Goal: Task Accomplishment & Management: Manage account settings

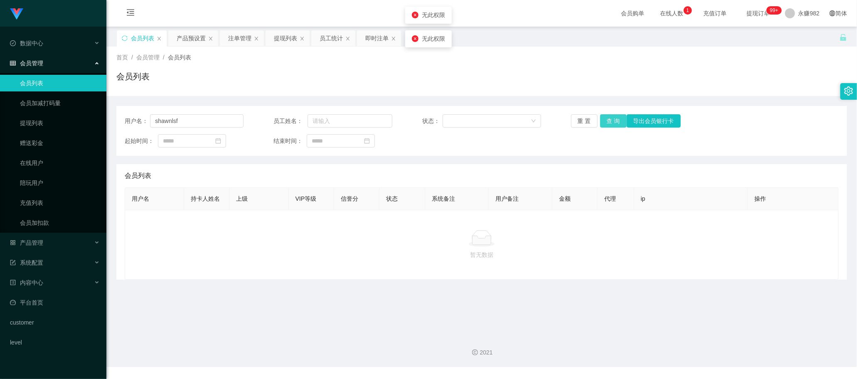
type input "shawnlsf"
click at [610, 119] on button "查 询" at bounding box center [613, 120] width 27 height 13
click at [567, 308] on main "关闭左侧 关闭右侧 关闭其它 刷新页面 会员列表 产品预设置 注单管理 提现列表 员工统计 即时注单 首页 / 会员管理 / 会员列表 / 会员列表 用户名：…" at bounding box center [481, 178] width 750 height 302
click at [616, 125] on div "重 置 查 询 导出会员银行卡" at bounding box center [630, 120] width 119 height 13
click at [200, 79] on div "会员列表" at bounding box center [481, 79] width 730 height 19
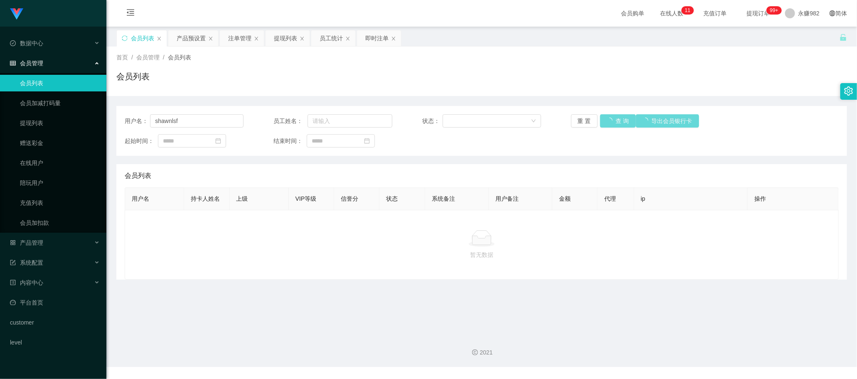
click at [615, 121] on div "重 置 查 询 导出会员银行卡" at bounding box center [630, 120] width 119 height 13
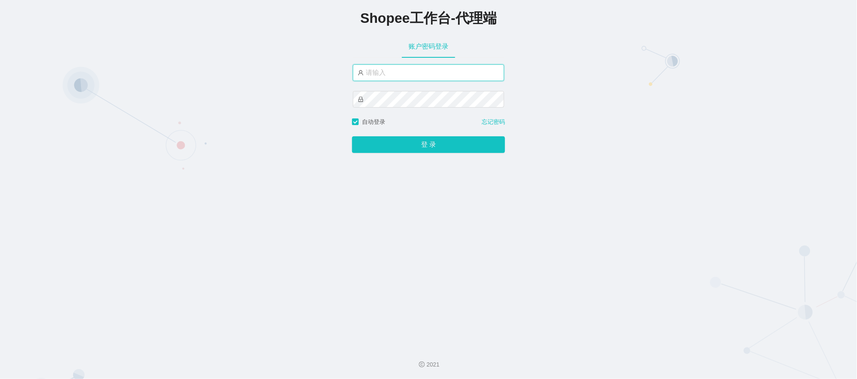
type input "永赚982"
click at [406, 148] on button "登 录" at bounding box center [428, 145] width 153 height 17
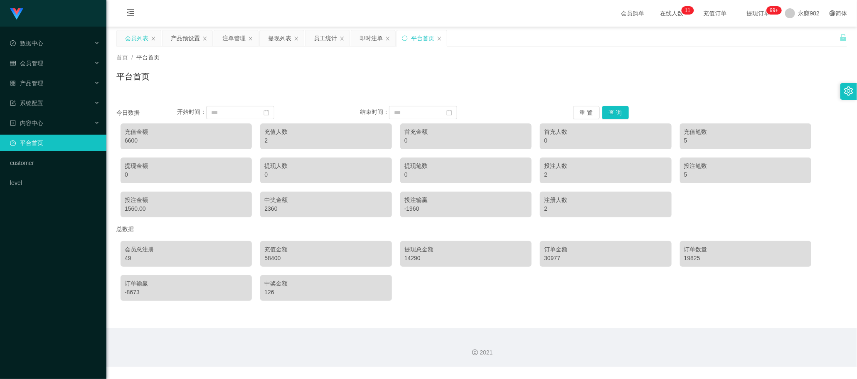
click at [137, 39] on div "会员列表" at bounding box center [136, 38] width 23 height 16
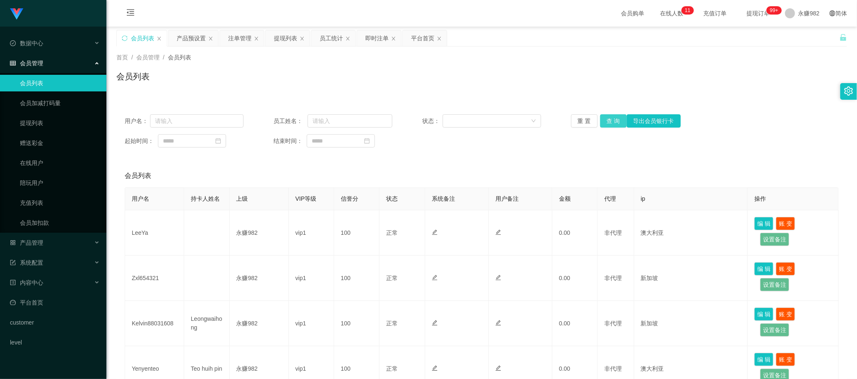
click at [609, 121] on button "查 询" at bounding box center [613, 120] width 27 height 13
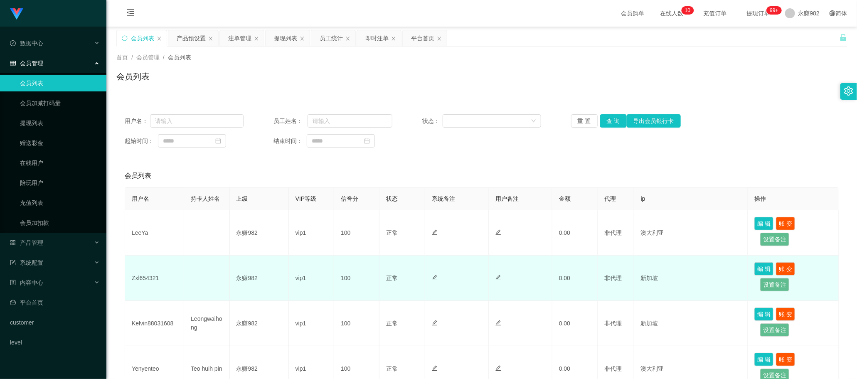
click at [150, 278] on td "Zxl654321" at bounding box center [154, 278] width 59 height 45
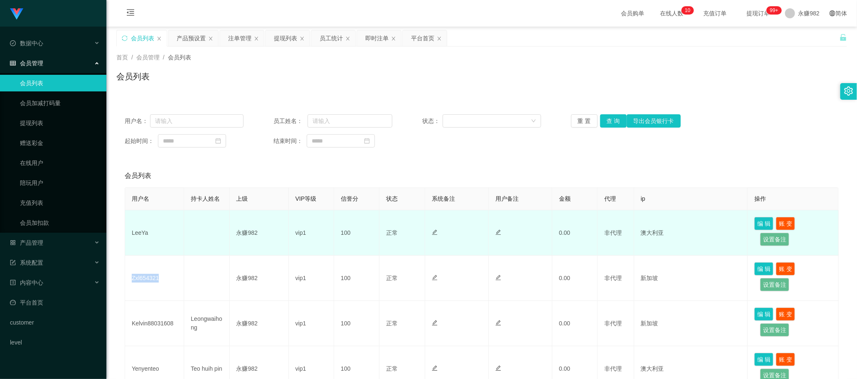
copy td "Zxl654321"
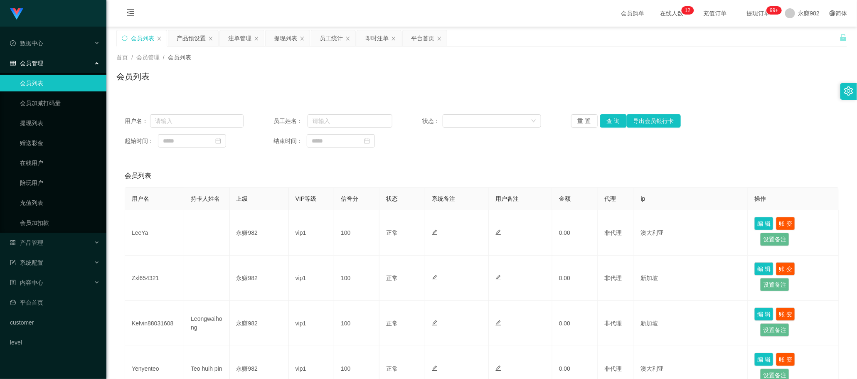
click at [379, 175] on div "会员列表" at bounding box center [482, 175] width 714 height 23
click at [186, 39] on div "产品预设置" at bounding box center [191, 38] width 29 height 16
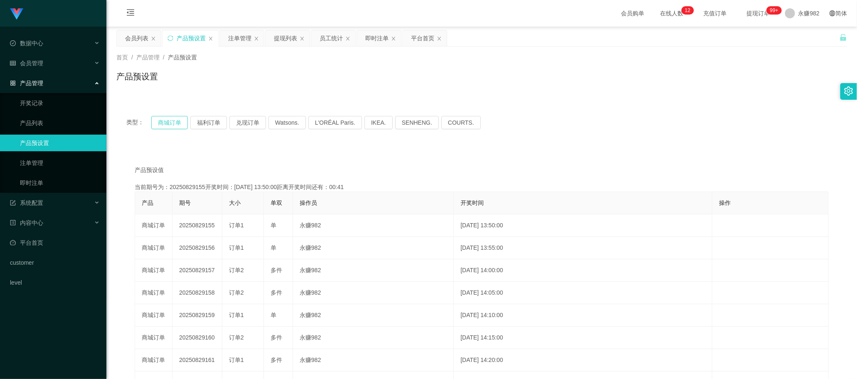
click at [179, 123] on button "商城订单" at bounding box center [169, 122] width 37 height 13
click at [160, 120] on button "商城订单" at bounding box center [169, 122] width 37 height 13
click at [164, 125] on button "商城订单" at bounding box center [169, 122] width 37 height 13
click at [165, 127] on button "商城订单" at bounding box center [169, 122] width 37 height 13
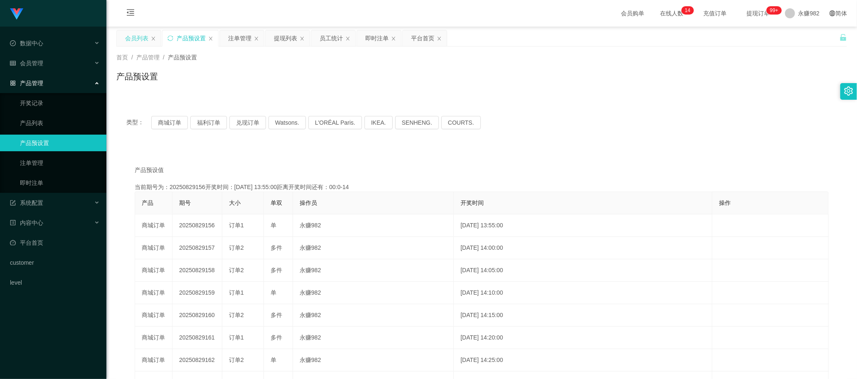
click at [140, 39] on div "会员列表" at bounding box center [136, 38] width 23 height 16
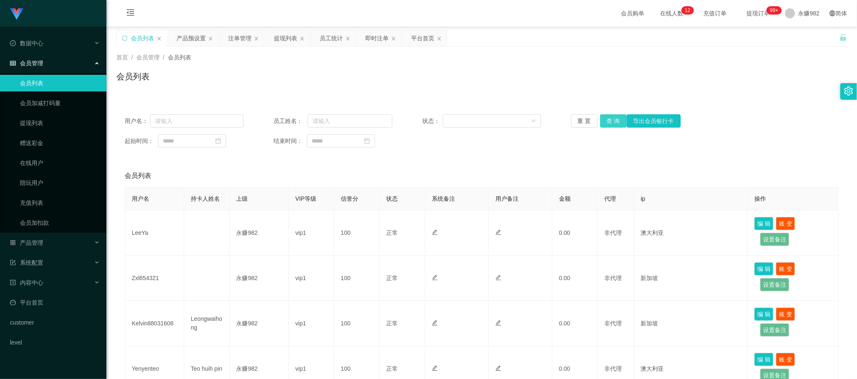
click at [615, 121] on button "查 询" at bounding box center [613, 120] width 27 height 13
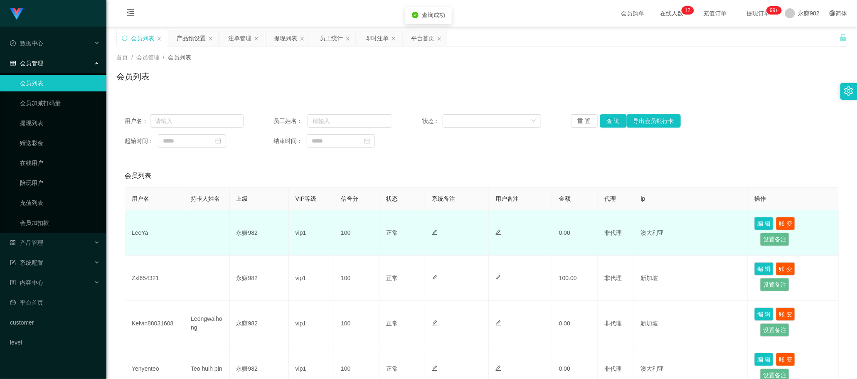
click at [141, 234] on td "LeeYa" at bounding box center [154, 232] width 59 height 45
copy td "LeeYa"
click at [140, 234] on td "LeeYa" at bounding box center [154, 232] width 59 height 45
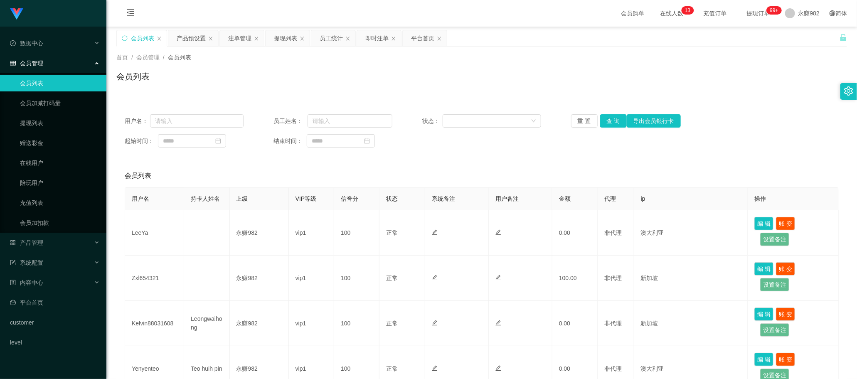
click at [464, 154] on div "用户名： 员工姓名： 状态： 重 置 查 询 导出会员银行卡 起始时间： 结束时间：" at bounding box center [481, 131] width 730 height 50
click at [603, 123] on button "查 询" at bounding box center [613, 120] width 27 height 13
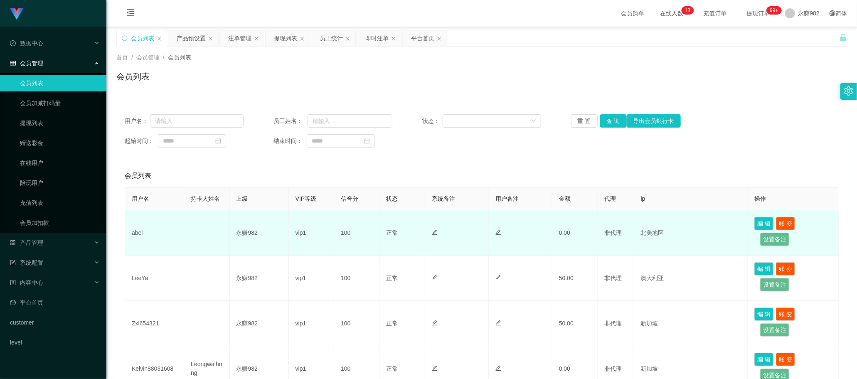
click at [140, 236] on td "abel" at bounding box center [154, 232] width 59 height 45
copy td "abel"
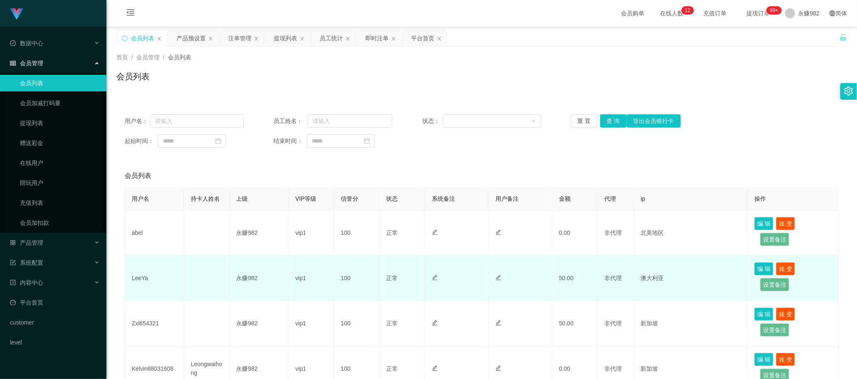
click at [442, 262] on td at bounding box center [457, 278] width 64 height 45
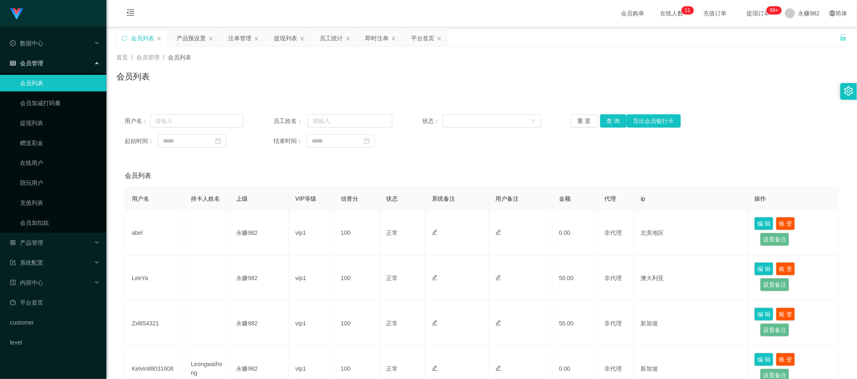
click at [607, 122] on button "查 询" at bounding box center [613, 120] width 27 height 13
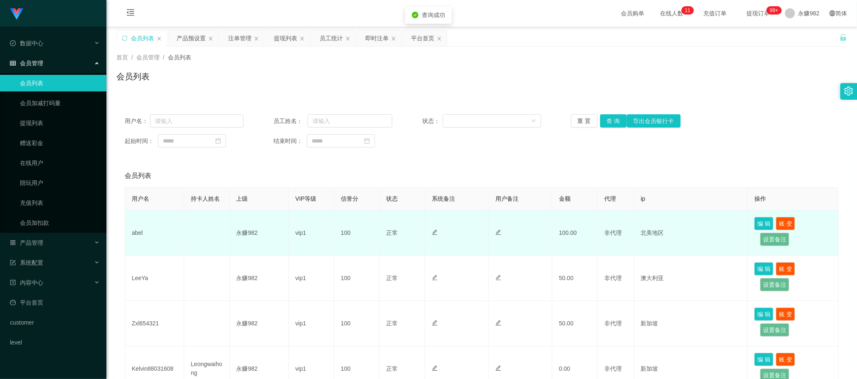
click at [132, 232] on td "abel" at bounding box center [154, 232] width 59 height 45
copy td "abel"
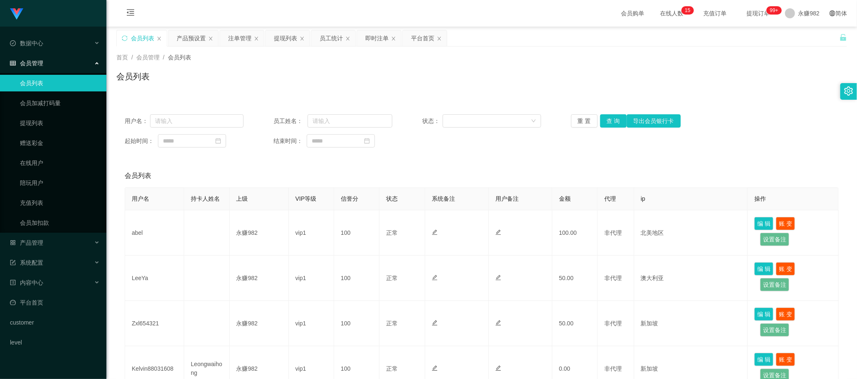
click at [492, 178] on div "会员列表" at bounding box center [482, 175] width 714 height 23
click at [608, 125] on button "查 询" at bounding box center [613, 120] width 27 height 13
click at [415, 165] on div "会员列表" at bounding box center [482, 175] width 714 height 23
click at [607, 125] on button "查 询" at bounding box center [613, 120] width 27 height 13
click at [442, 168] on div "会员列表" at bounding box center [482, 175] width 714 height 23
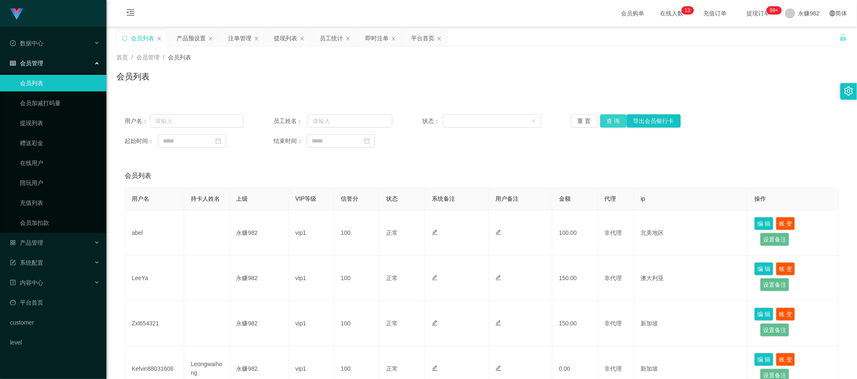
click at [609, 116] on button "查 询" at bounding box center [613, 120] width 27 height 13
click at [273, 177] on div "会员列表" at bounding box center [482, 175] width 714 height 23
click at [198, 42] on div "产品预设置" at bounding box center [191, 38] width 29 height 16
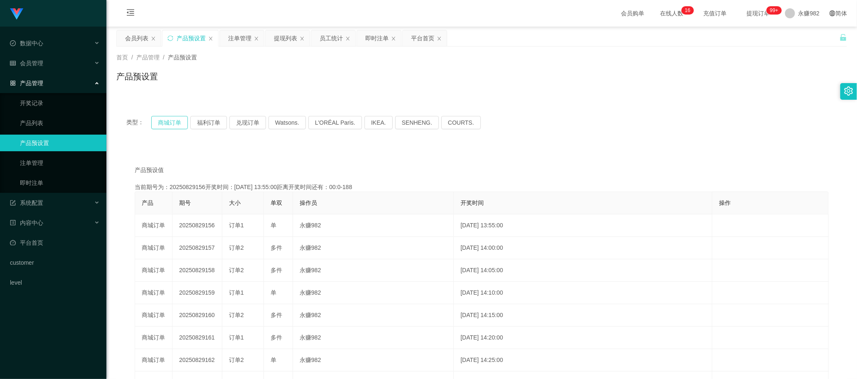
click at [183, 119] on button "商城订单" at bounding box center [169, 122] width 37 height 13
click at [848, 186] on main "关闭左侧 关闭右侧 关闭其它 刷新页面 会员列表 产品预设置 注单管理 提现列表 员工统计 即时注单 平台首页 首页 / 产品管理 / 产品预设置 / 产品预…" at bounding box center [481, 251] width 750 height 449
click at [136, 46] on div "会员列表" at bounding box center [136, 38] width 23 height 16
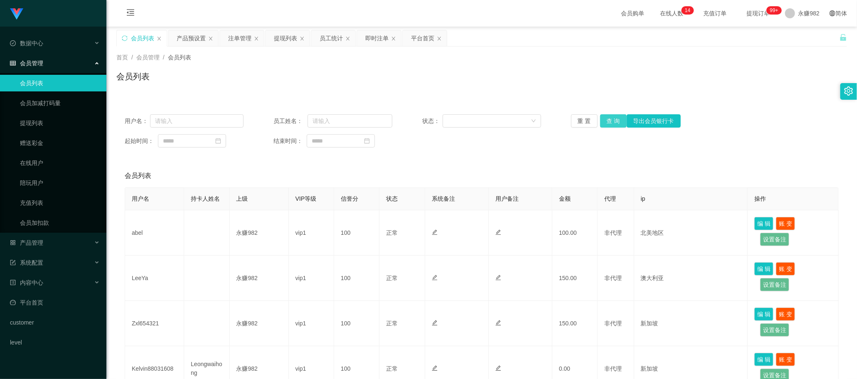
click at [604, 122] on button "查 询" at bounding box center [613, 120] width 27 height 13
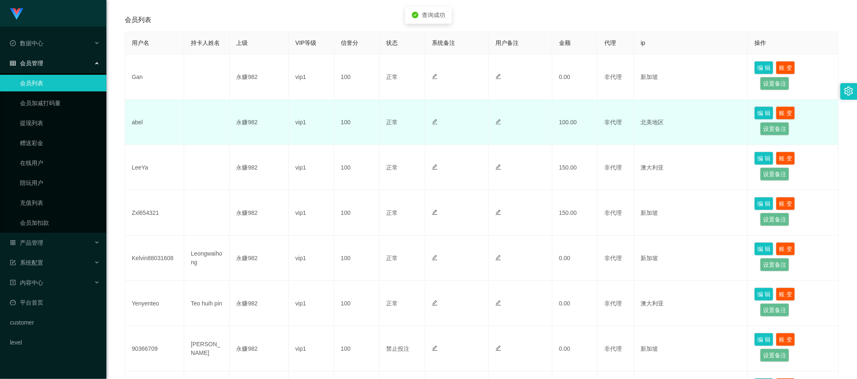
scroll to position [52, 0]
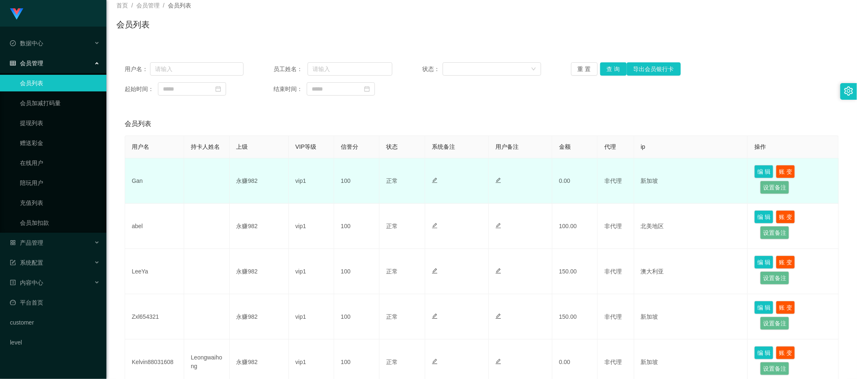
click at [538, 194] on td at bounding box center [521, 180] width 64 height 45
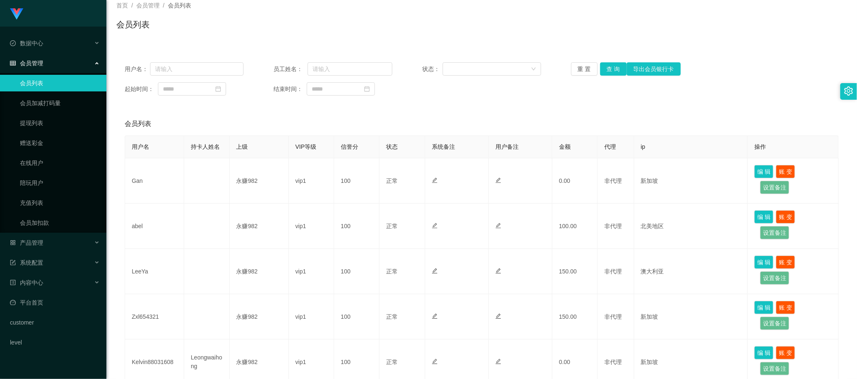
scroll to position [0, 0]
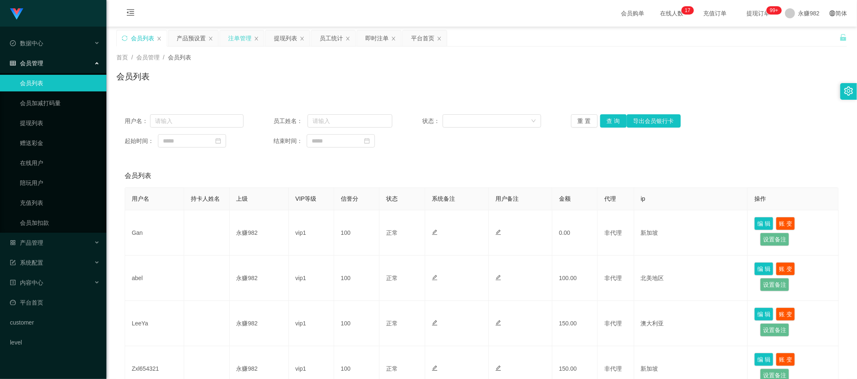
click at [235, 40] on div "注单管理" at bounding box center [239, 38] width 23 height 16
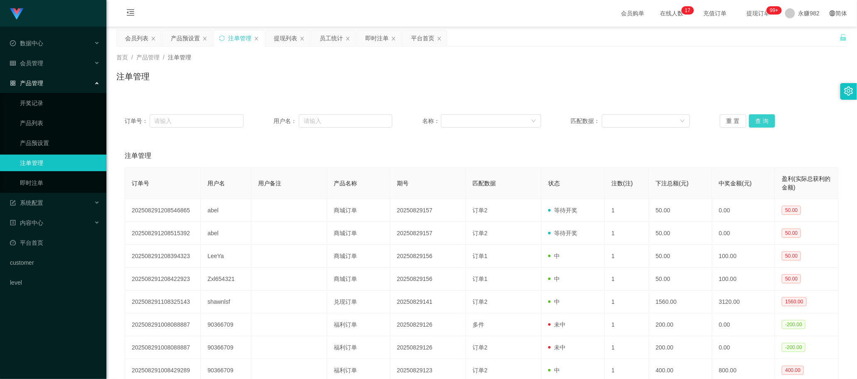
click at [762, 118] on button "查 询" at bounding box center [762, 120] width 27 height 13
click at [426, 148] on div "注单管理" at bounding box center [482, 155] width 714 height 23
click at [273, 39] on div "提现列表" at bounding box center [287, 38] width 44 height 16
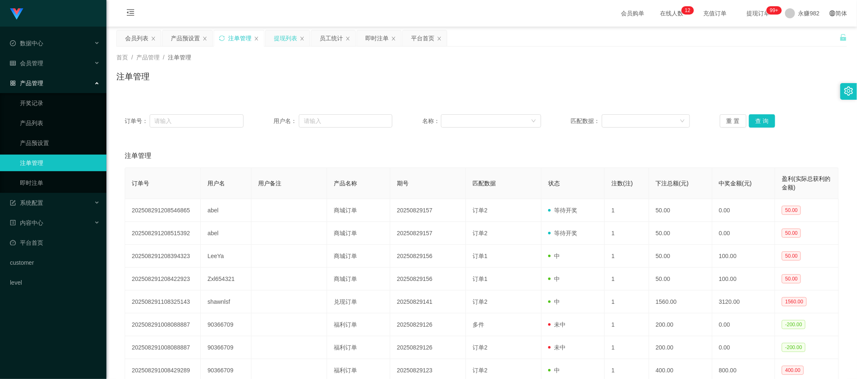
click at [281, 40] on div "提现列表" at bounding box center [285, 38] width 23 height 16
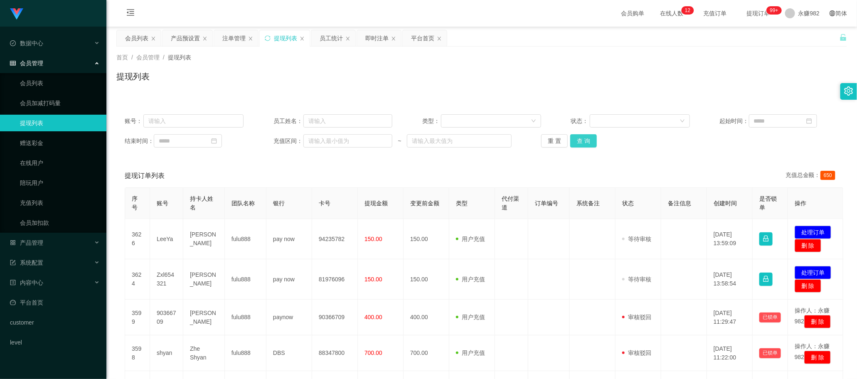
click at [575, 140] on button "查 询" at bounding box center [583, 140] width 27 height 13
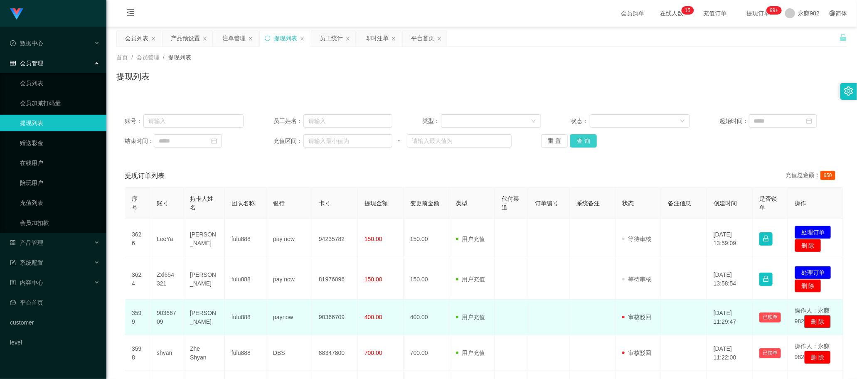
click at [570, 134] on button "查 询" at bounding box center [583, 140] width 27 height 13
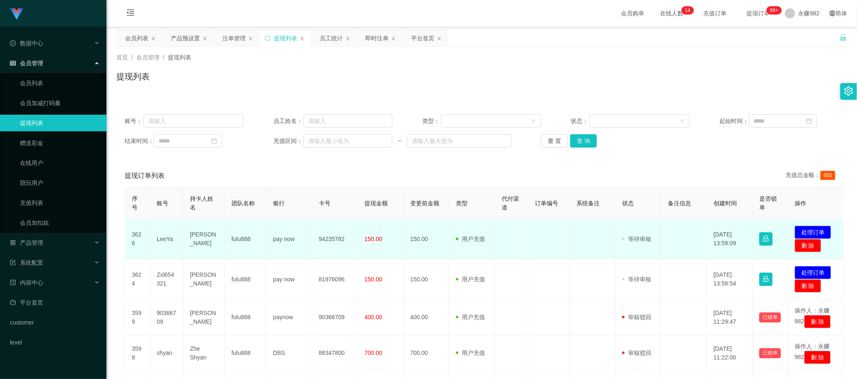
click at [204, 240] on td "[PERSON_NAME]" at bounding box center [204, 239] width 42 height 40
copy td "[PERSON_NAME]"
click at [239, 243] on td "fulu888" at bounding box center [246, 239] width 42 height 40
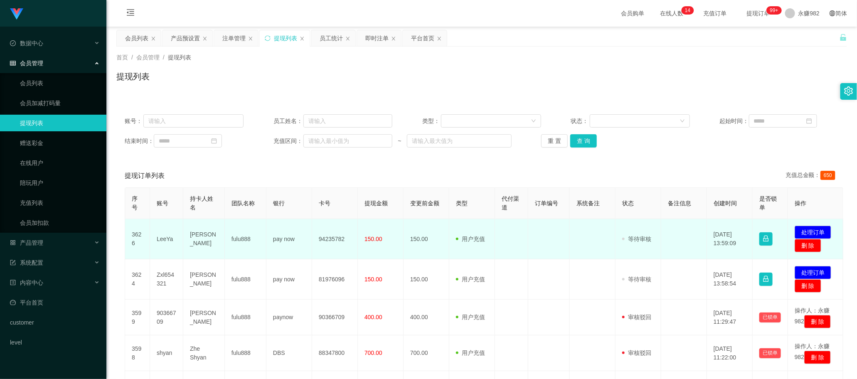
click at [164, 239] on td "LeeYa" at bounding box center [166, 239] width 33 height 40
copy td "LeeYa"
click at [160, 235] on td "LeeYa" at bounding box center [166, 239] width 33 height 40
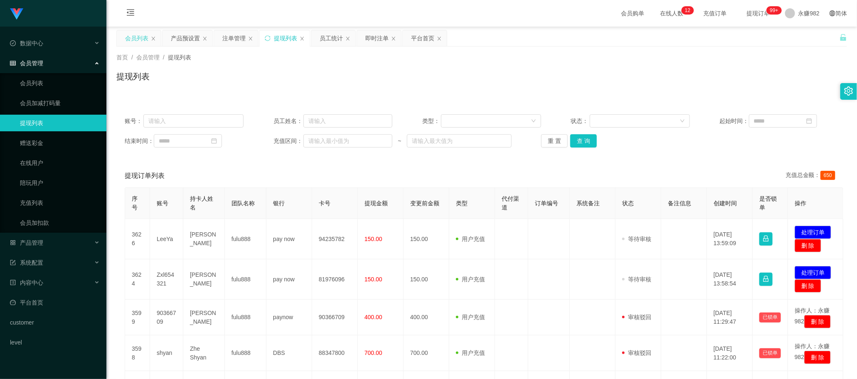
click at [130, 40] on div "会员列表" at bounding box center [136, 38] width 23 height 16
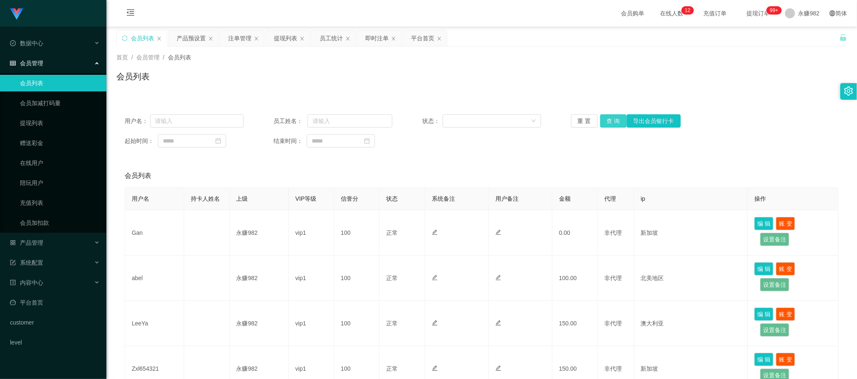
click at [615, 122] on button "查 询" at bounding box center [613, 120] width 27 height 13
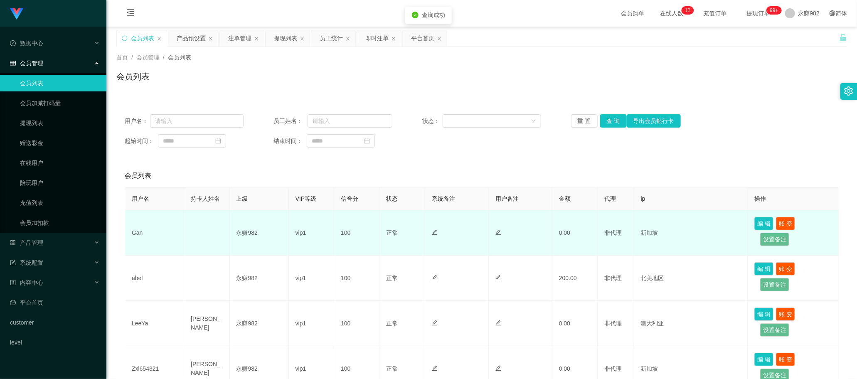
click at [138, 230] on td "Gan" at bounding box center [154, 232] width 59 height 45
copy td "Gan"
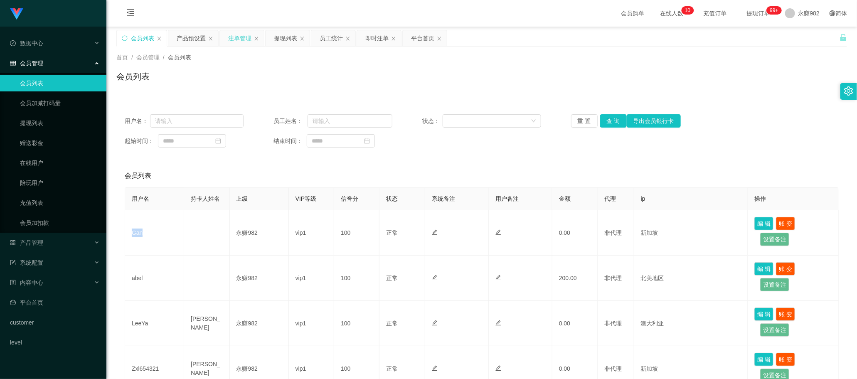
click at [241, 37] on div "注单管理" at bounding box center [239, 38] width 23 height 16
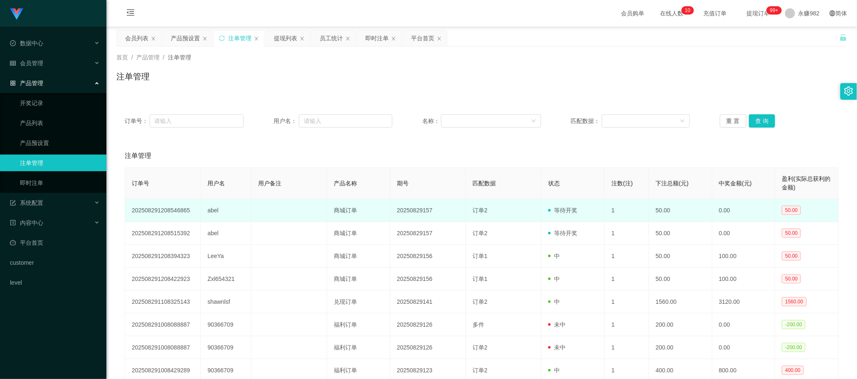
click at [211, 212] on td "abel" at bounding box center [226, 210] width 51 height 23
copy td "abel"
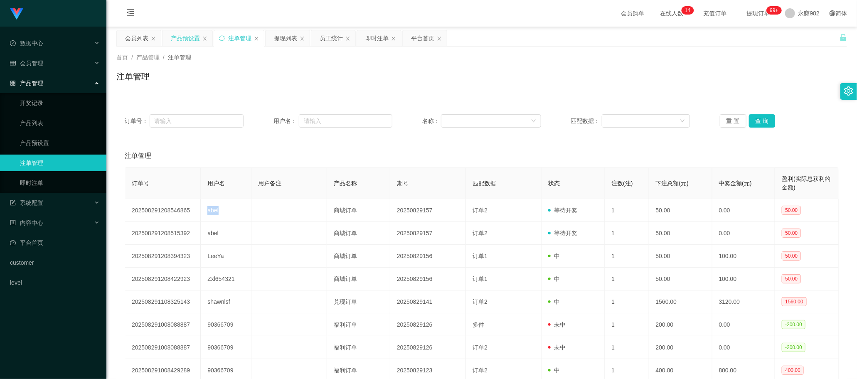
click at [177, 37] on div "产品预设置" at bounding box center [185, 38] width 29 height 16
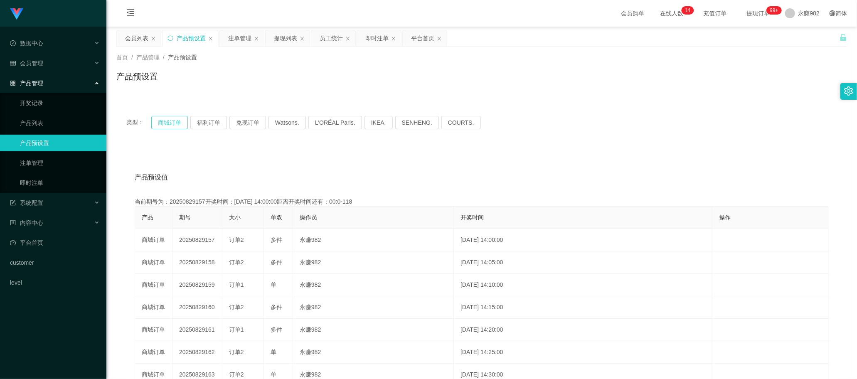
click at [165, 127] on button "商城订单" at bounding box center [169, 122] width 37 height 13
click at [160, 125] on button "商城订单" at bounding box center [169, 122] width 37 height 13
click at [160, 123] on button "商城订单" at bounding box center [169, 122] width 37 height 13
click at [285, 39] on div "提现列表" at bounding box center [285, 38] width 23 height 16
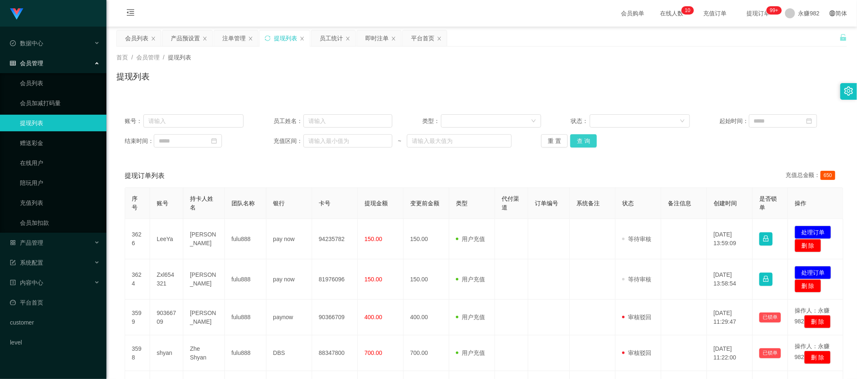
click at [576, 137] on button "查 询" at bounding box center [583, 140] width 27 height 13
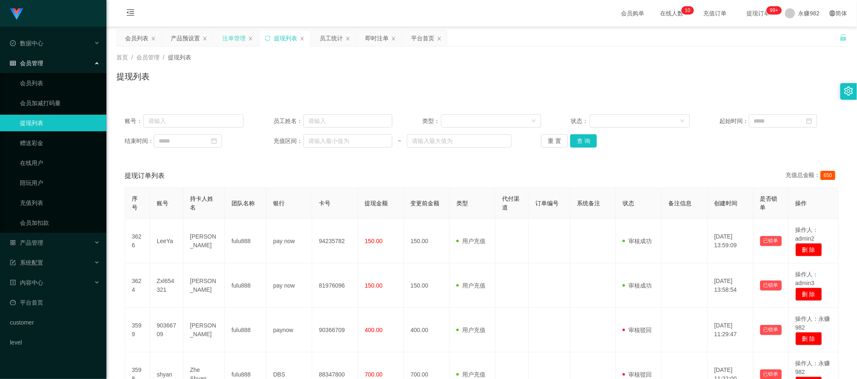
click at [235, 44] on div "注单管理" at bounding box center [233, 38] width 23 height 16
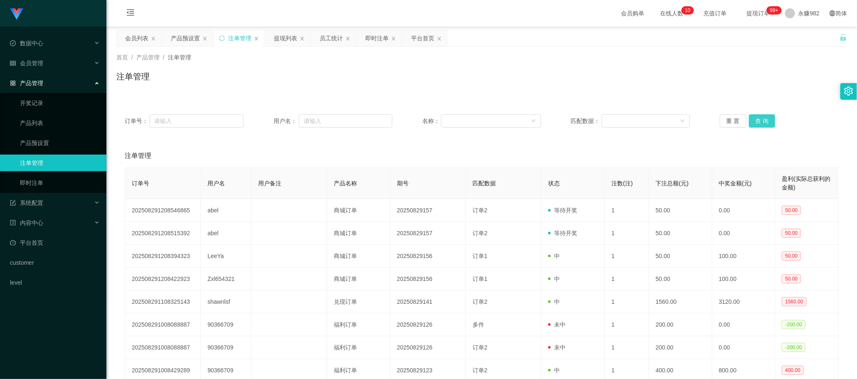
click at [753, 121] on button "查 询" at bounding box center [762, 120] width 27 height 13
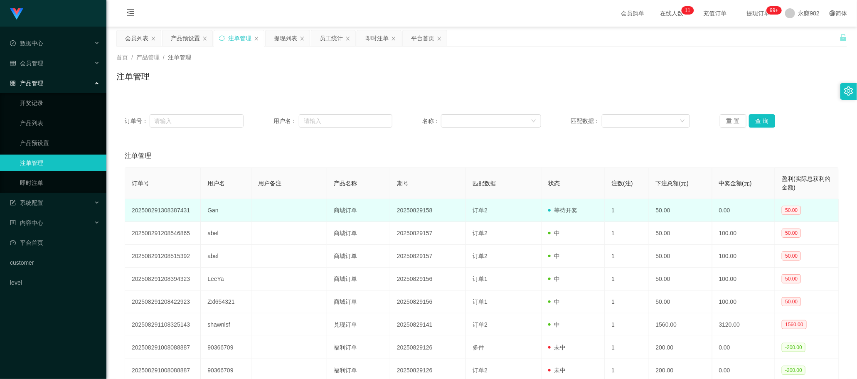
click at [211, 207] on td "Gan" at bounding box center [226, 210] width 51 height 23
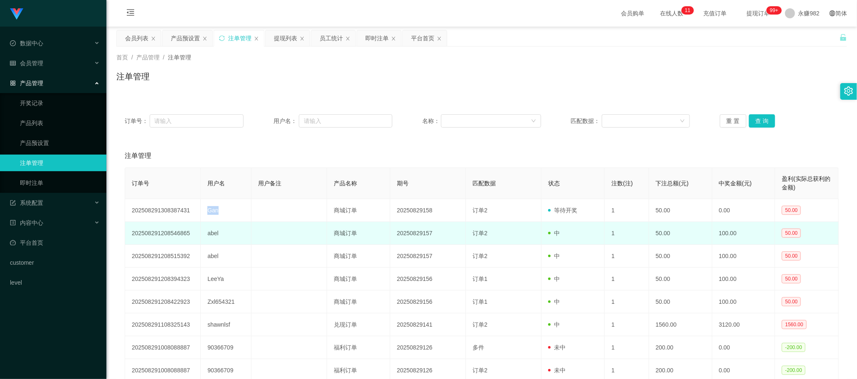
copy td "Gan"
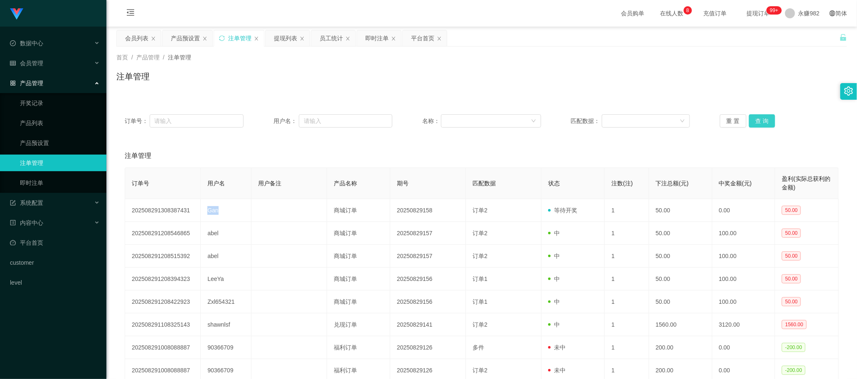
click at [758, 118] on button "查 询" at bounding box center [762, 120] width 27 height 13
click at [137, 35] on div "会员列表" at bounding box center [136, 38] width 23 height 16
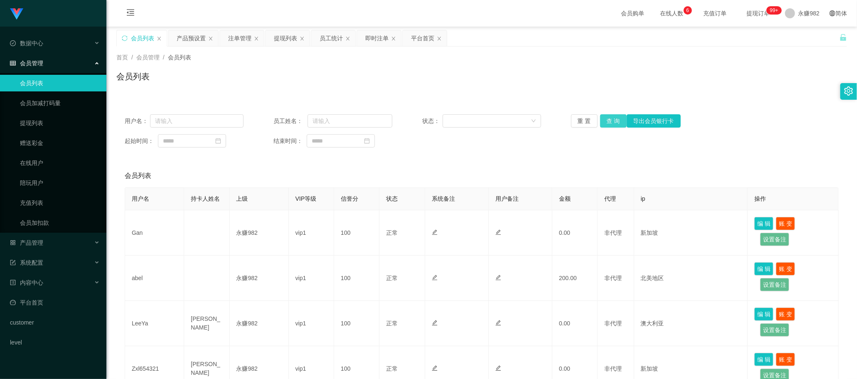
click at [605, 119] on button "查 询" at bounding box center [613, 120] width 27 height 13
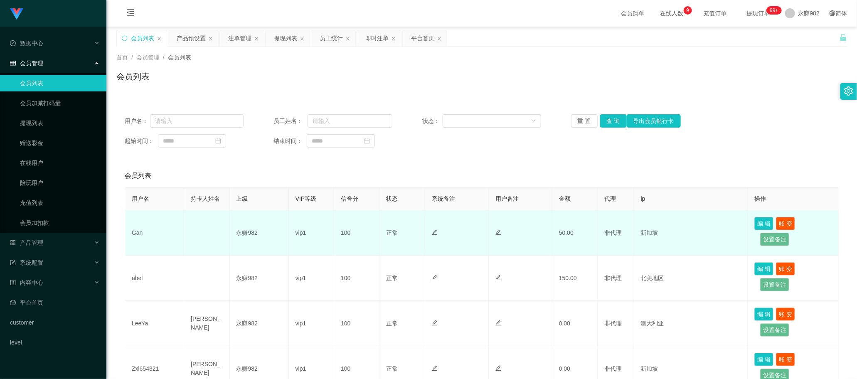
click at [335, 250] on td "100" at bounding box center [356, 232] width 45 height 45
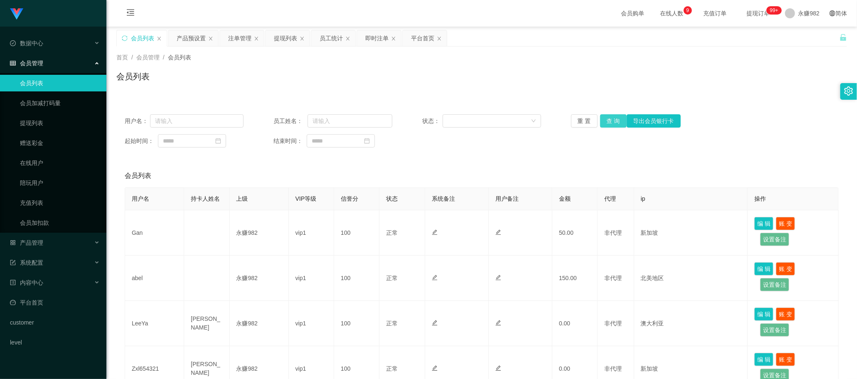
click at [619, 117] on button "查 询" at bounding box center [613, 120] width 27 height 13
click at [233, 38] on div "注单管理" at bounding box center [239, 38] width 23 height 16
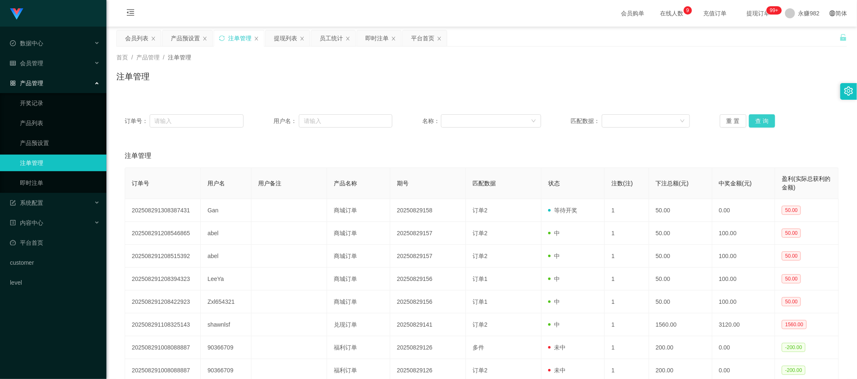
click at [752, 120] on button "查 询" at bounding box center [762, 120] width 27 height 13
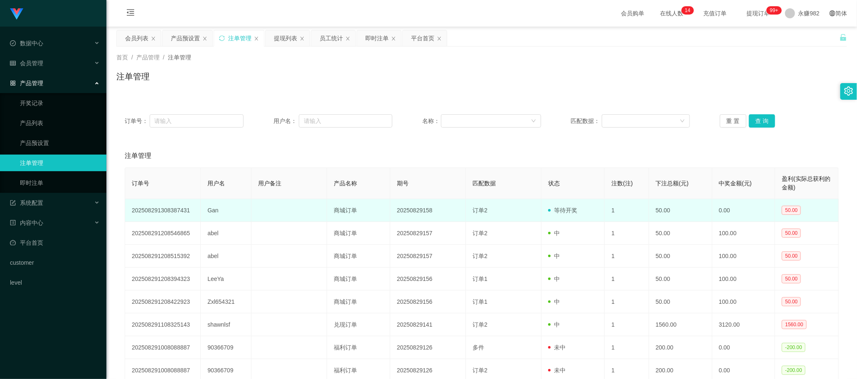
click at [528, 206] on td "订单2" at bounding box center [504, 210] width 76 height 23
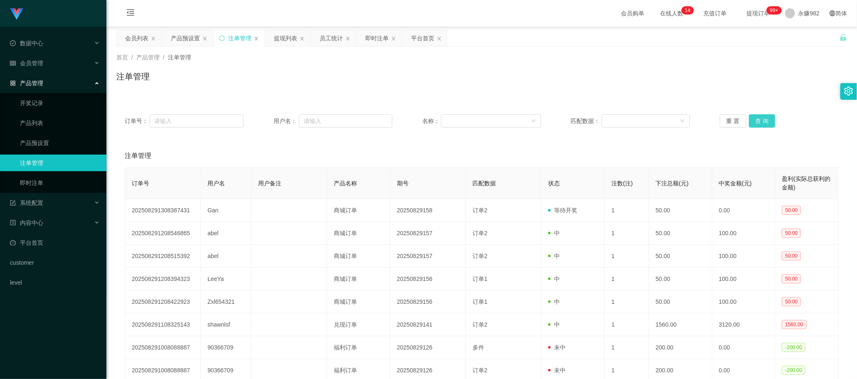
click at [769, 123] on button "查 询" at bounding box center [762, 120] width 27 height 13
click at [427, 170] on th "期号" at bounding box center [428, 183] width 76 height 31
click at [283, 40] on div "提现列表" at bounding box center [285, 38] width 23 height 16
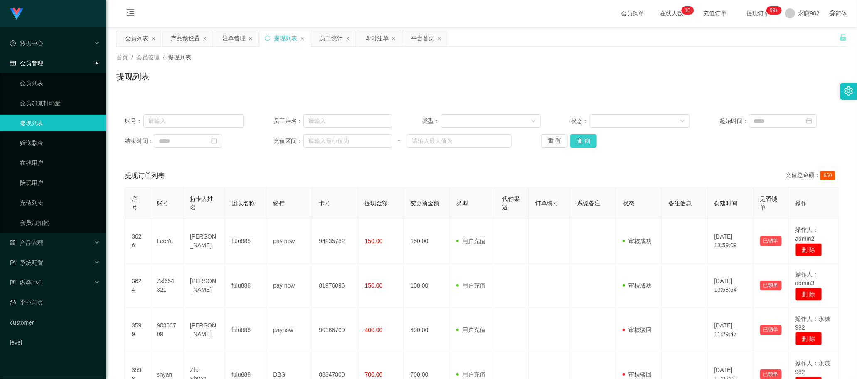
click at [579, 140] on button "查 询" at bounding box center [583, 140] width 27 height 13
drag, startPoint x: 430, startPoint y: 178, endPoint x: 555, endPoint y: 153, distance: 127.1
click at [430, 178] on div "提现订单列表 充值总金额： 650" at bounding box center [482, 175] width 714 height 23
click at [578, 145] on button "查 询" at bounding box center [583, 140] width 27 height 13
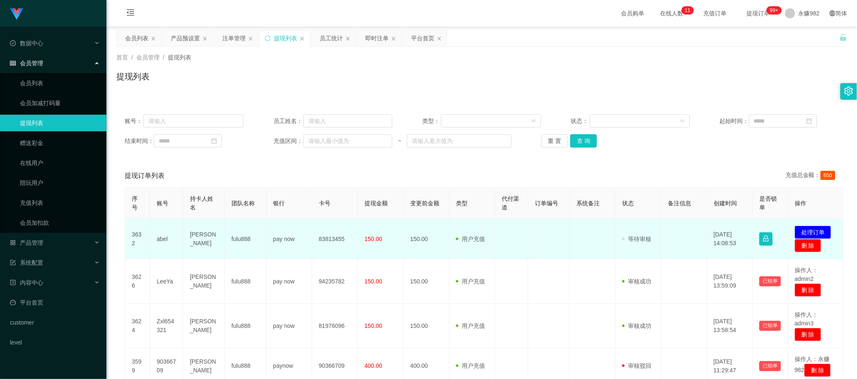
click at [163, 241] on td "abel" at bounding box center [166, 239] width 33 height 40
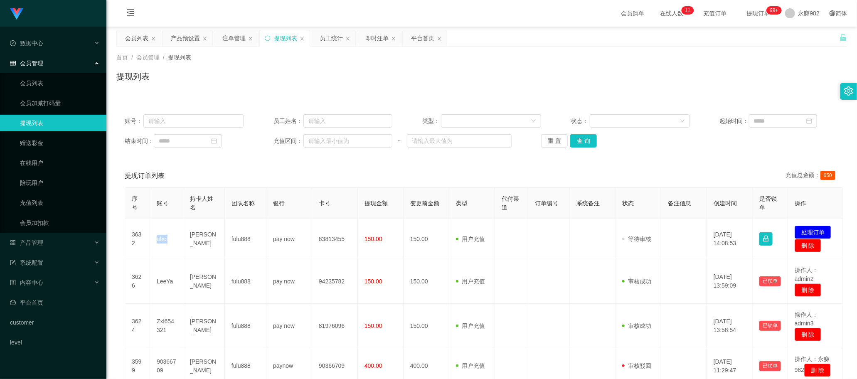
copy td "abel"
click at [482, 166] on div "提现订单列表 充值总金额： 650" at bounding box center [482, 175] width 714 height 23
click at [584, 145] on button "查 询" at bounding box center [583, 140] width 27 height 13
click at [374, 177] on div "提现订单列表 充值总金额： 650" at bounding box center [482, 175] width 714 height 23
click at [583, 143] on button "查 询" at bounding box center [583, 140] width 27 height 13
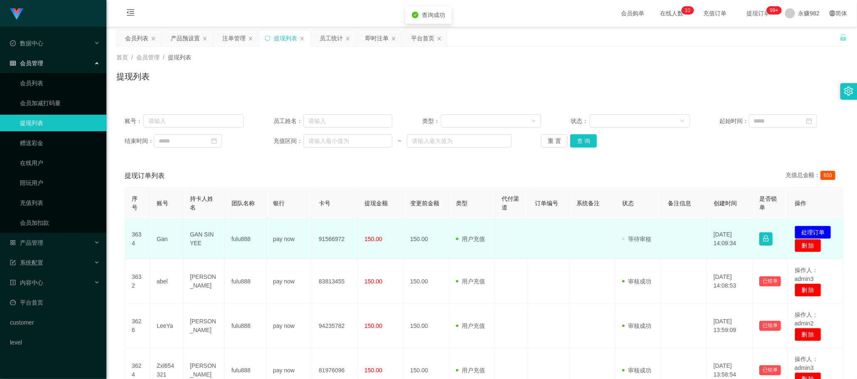
click at [156, 239] on td "Gan" at bounding box center [166, 239] width 33 height 40
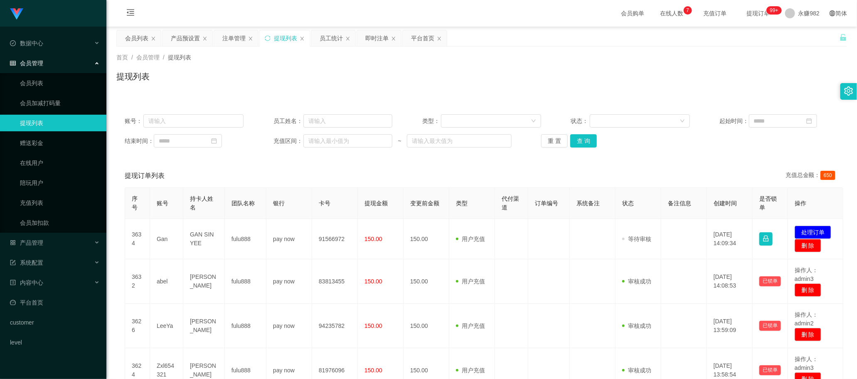
click at [392, 161] on div "账号： 员工姓名： 类型： 状态： 起始时间： 结束时间： 充值区间： ~ 重 置 查 询 提现订单列表 充值总金额： 650 序号 账号 持卡人姓名 团队名…" at bounding box center [481, 378] width 730 height 545
click at [578, 141] on button "查 询" at bounding box center [583, 140] width 27 height 13
